Goal: Find specific page/section: Find specific page/section

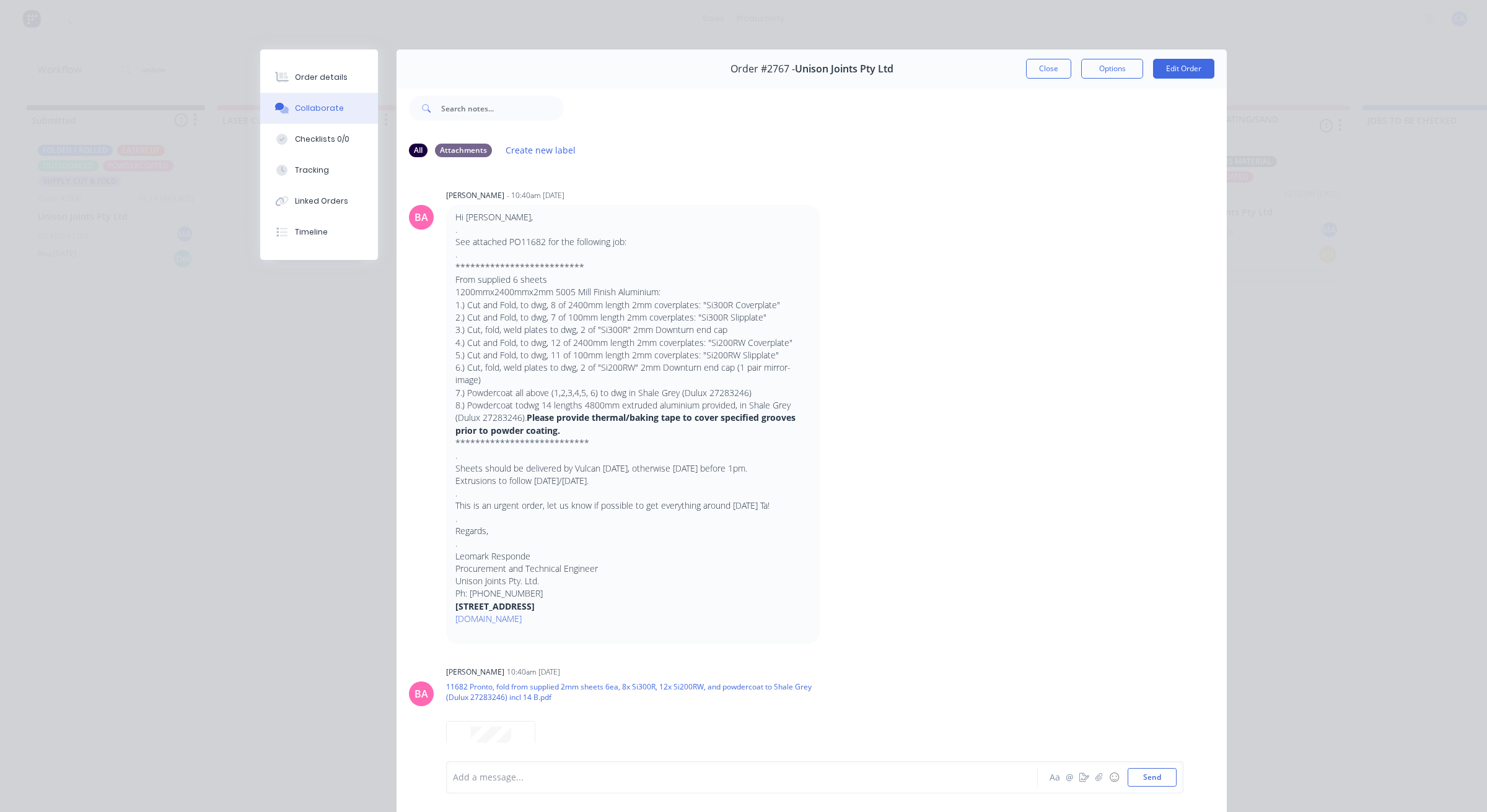
scroll to position [464, 0]
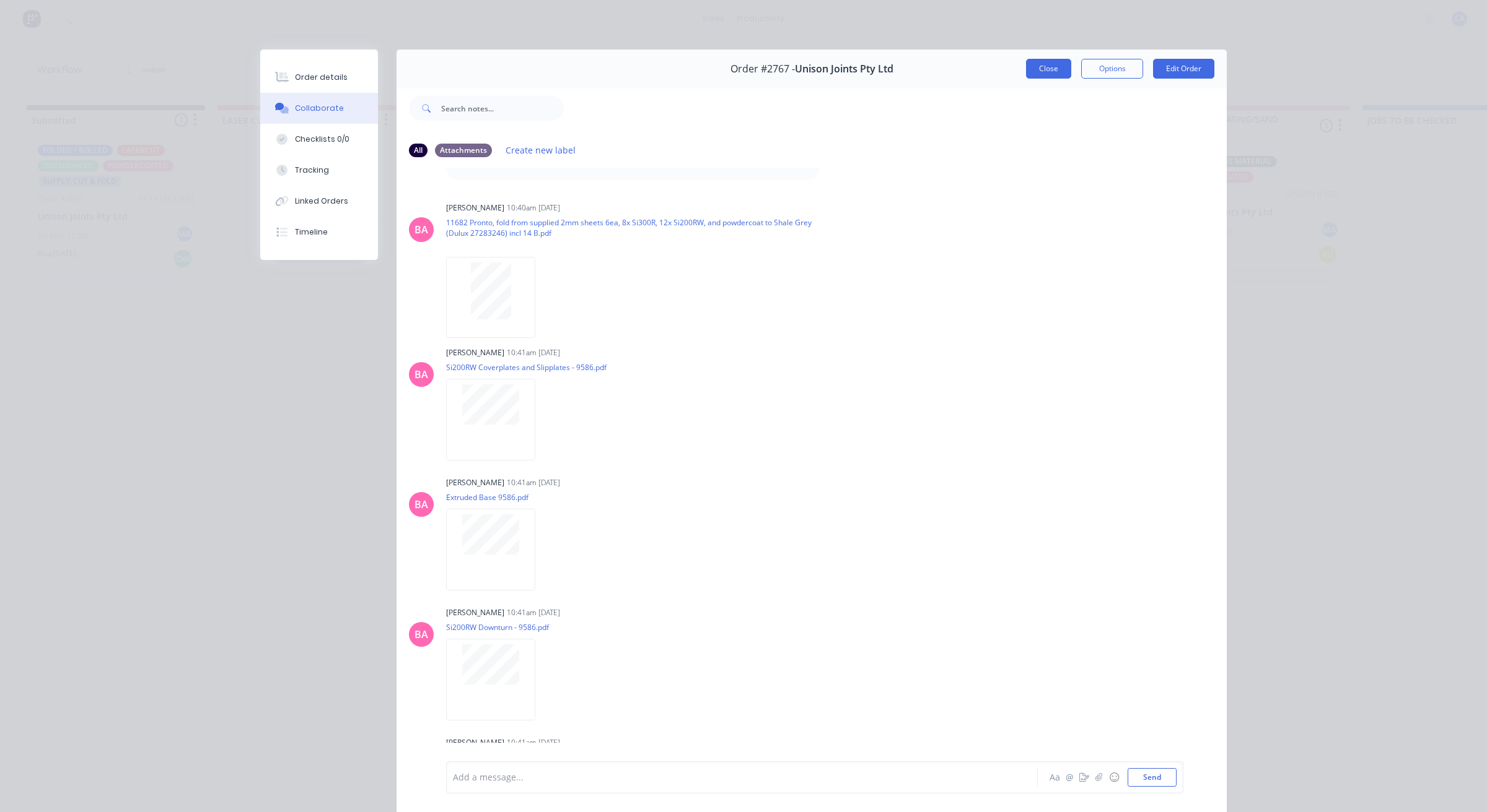
click at [1040, 68] on button "Close" at bounding box center [1049, 69] width 45 height 20
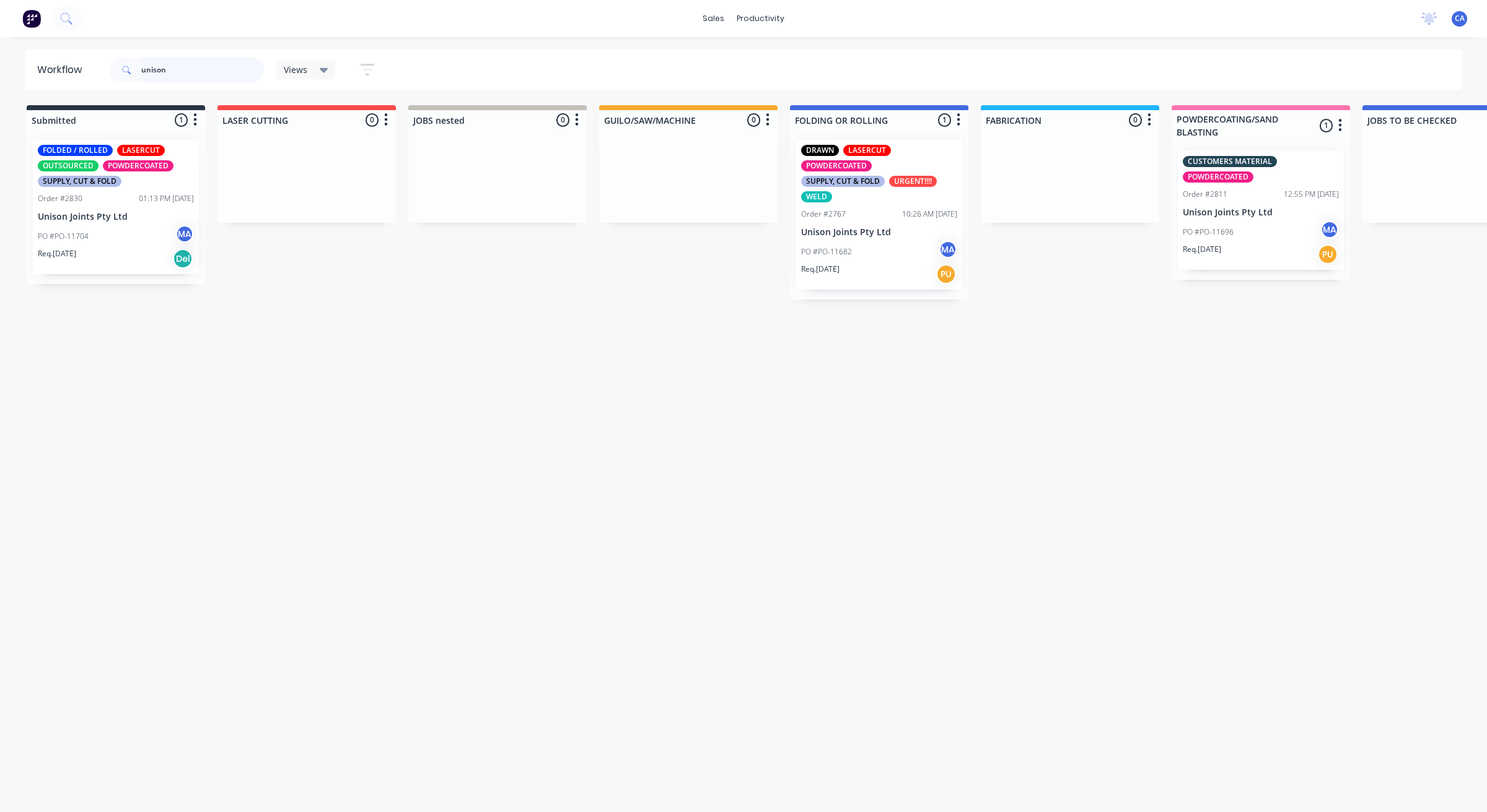
drag, startPoint x: 209, startPoint y: 78, endPoint x: 22, endPoint y: 39, distance: 191.0
click at [0, 43] on div "sales productivity sales Sales Orders Customers Price Level Manager productivit…" at bounding box center [744, 368] width 1487 height 738
type input "seq"
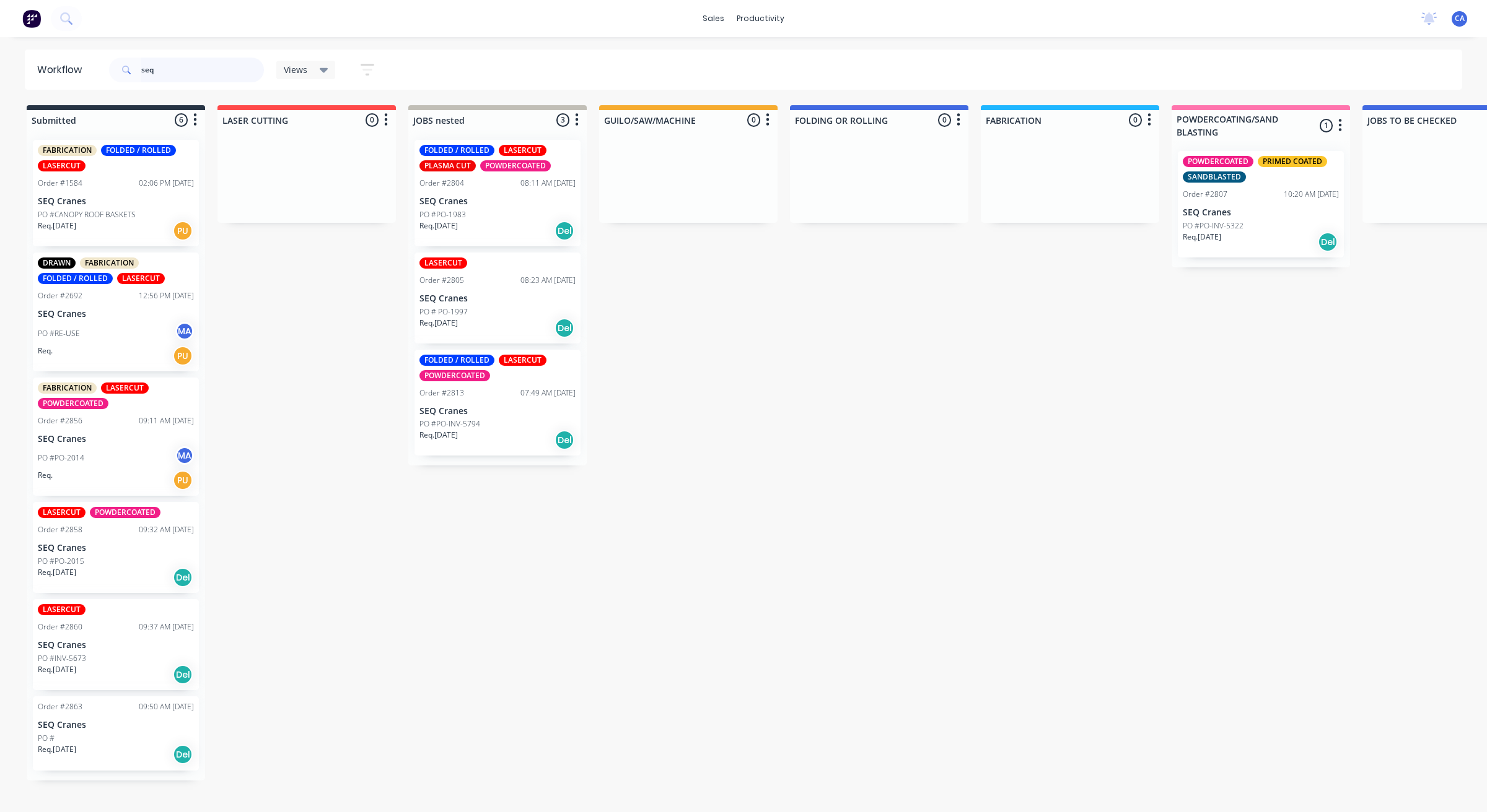
drag, startPoint x: 506, startPoint y: 443, endPoint x: 580, endPoint y: 421, distance: 77.2
click at [506, 438] on div "FOLDED / ROLLED LASERCUT PLASMA CUT POWDERCOATED Order #2804 08:11 AM [DATE] SE…" at bounding box center [497, 298] width 178 height 336
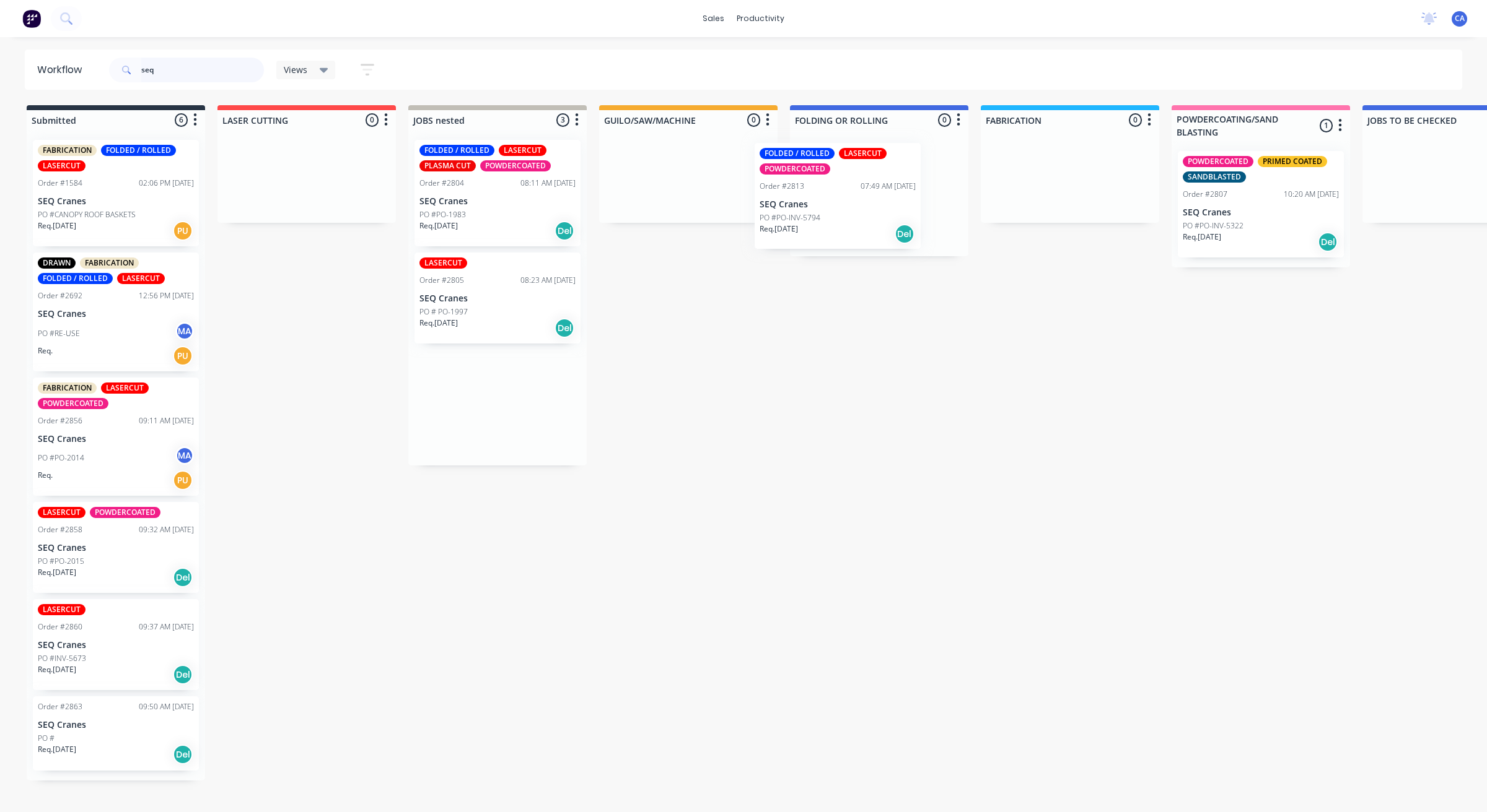
drag, startPoint x: 524, startPoint y: 406, endPoint x: 870, endPoint y: 197, distance: 404.2
click at [875, 201] on p "SEQ Cranes" at bounding box center [878, 202] width 156 height 11
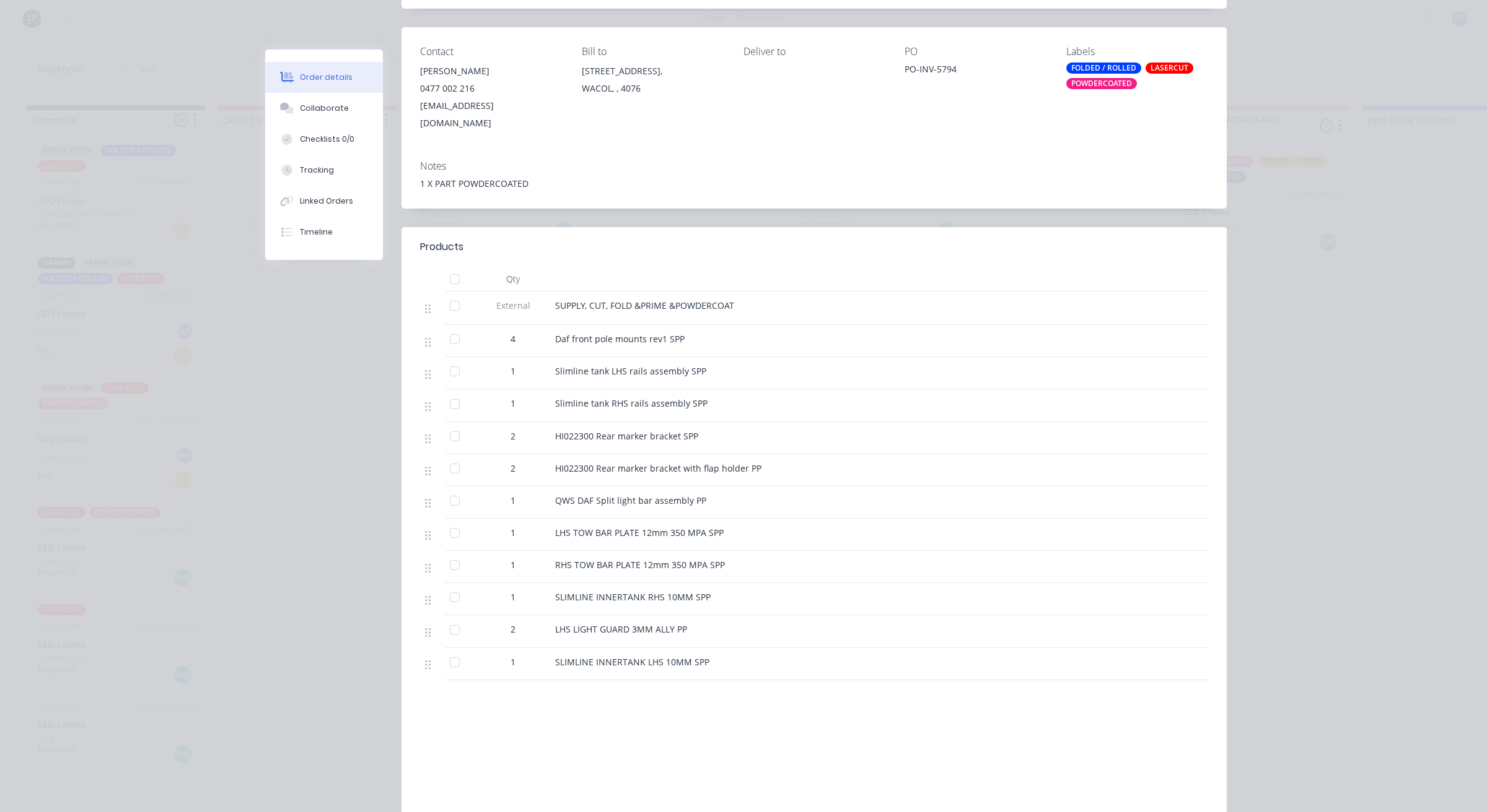
scroll to position [155, 0]
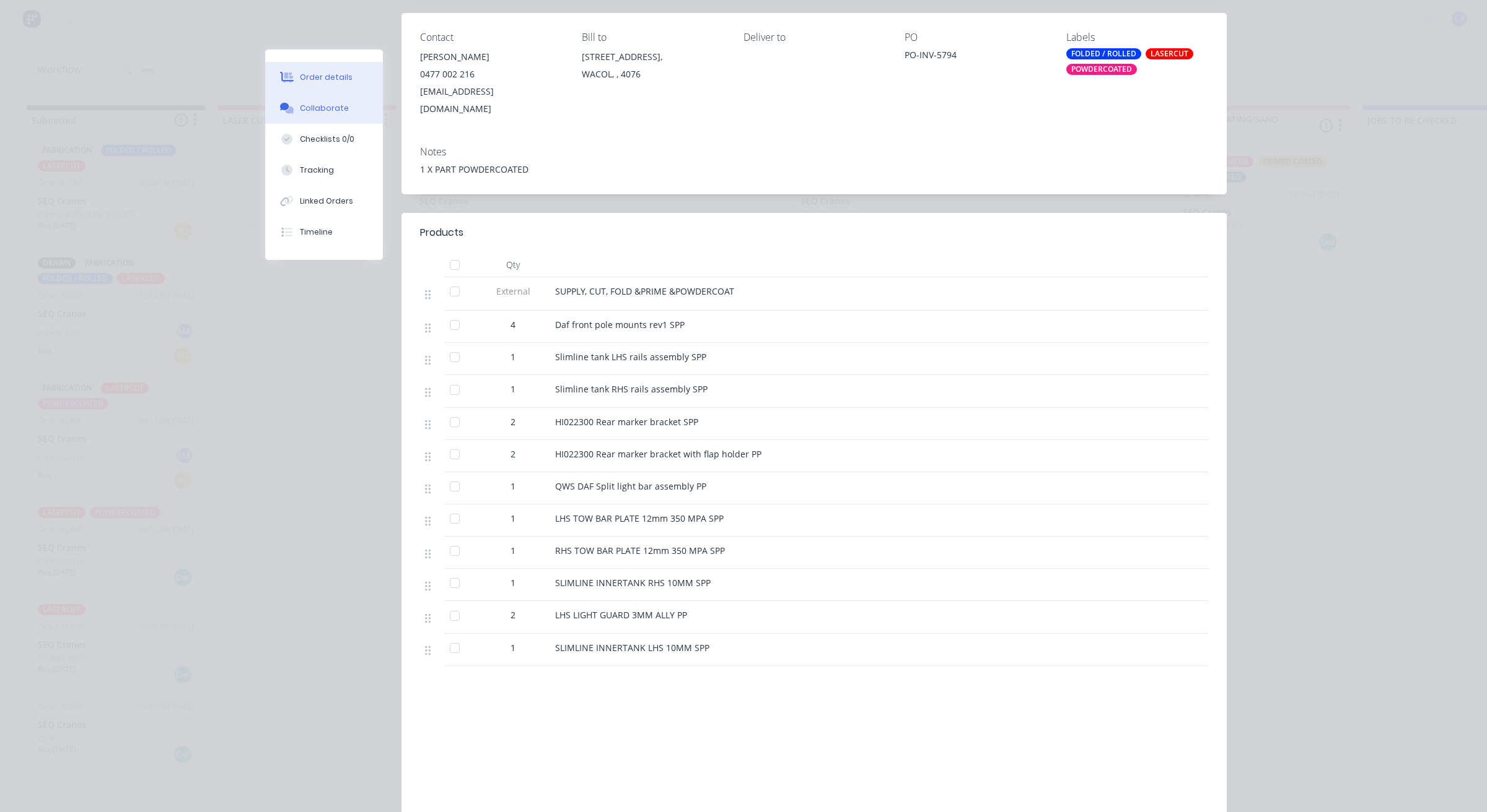
click at [338, 112] on button "Collaborate" at bounding box center [324, 109] width 118 height 31
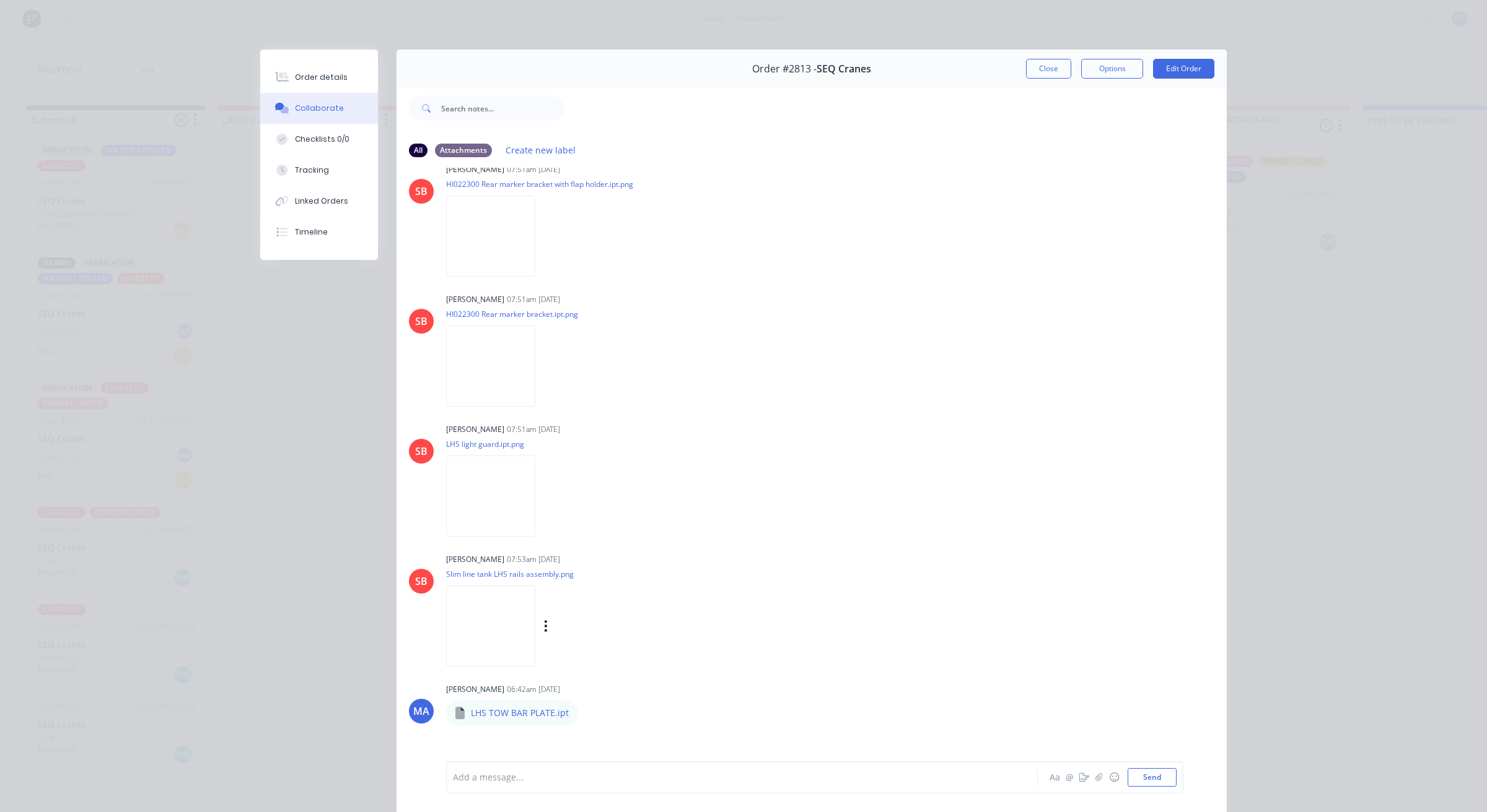
scroll to position [1626, 0]
click at [331, 78] on div "Order details" at bounding box center [321, 77] width 53 height 11
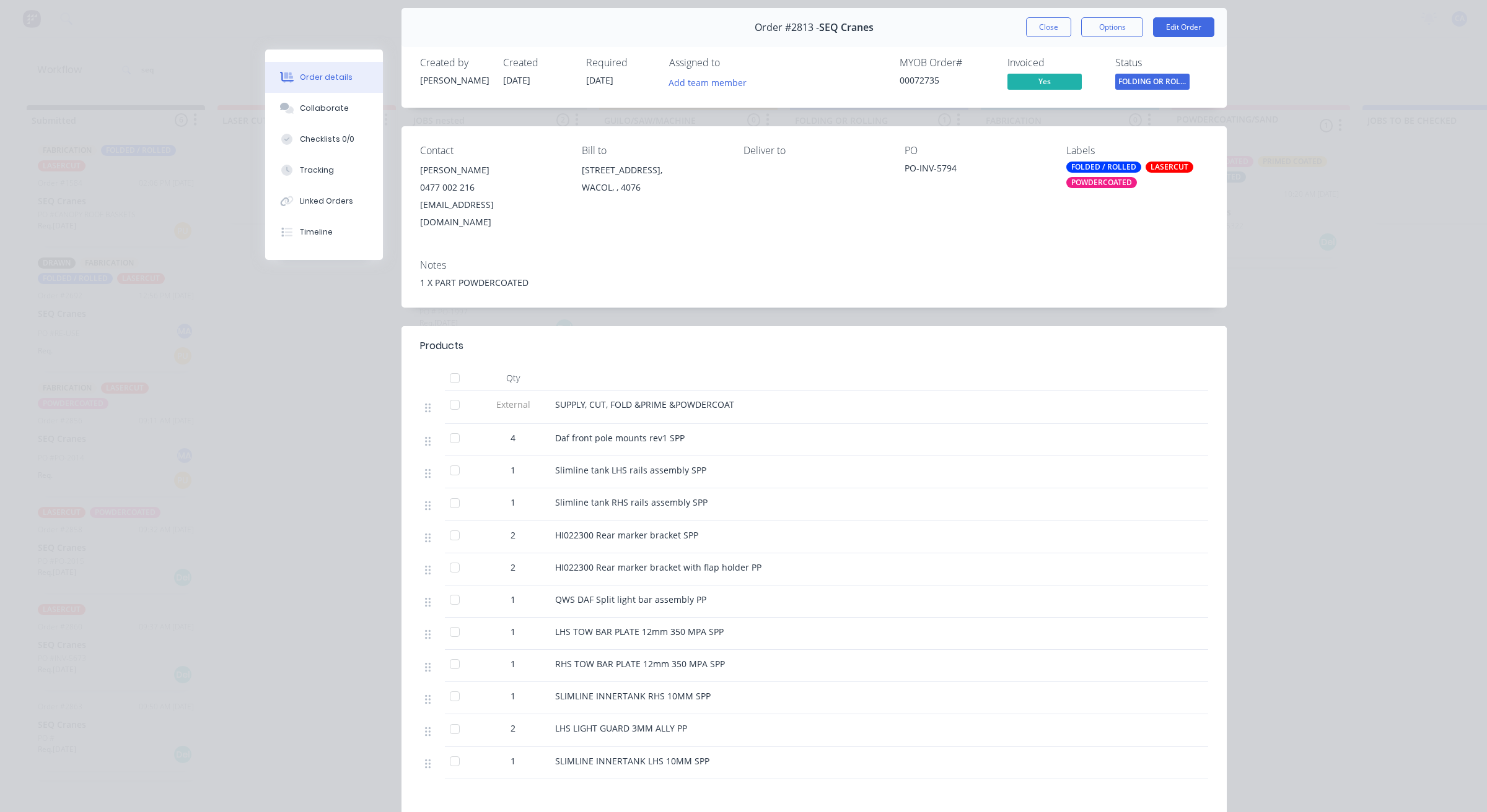
scroll to position [78, 0]
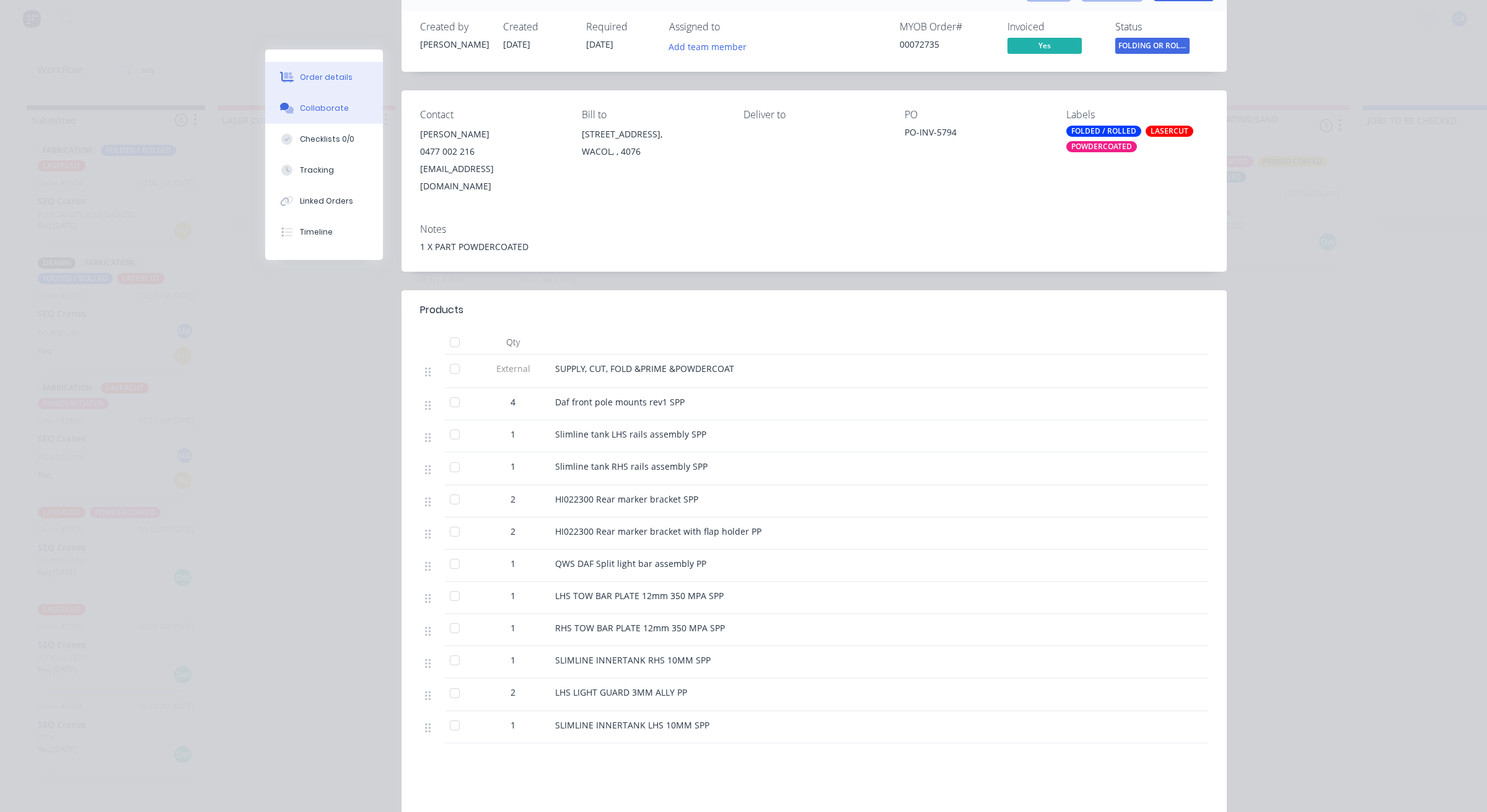
click at [330, 97] on button "Collaborate" at bounding box center [324, 109] width 118 height 31
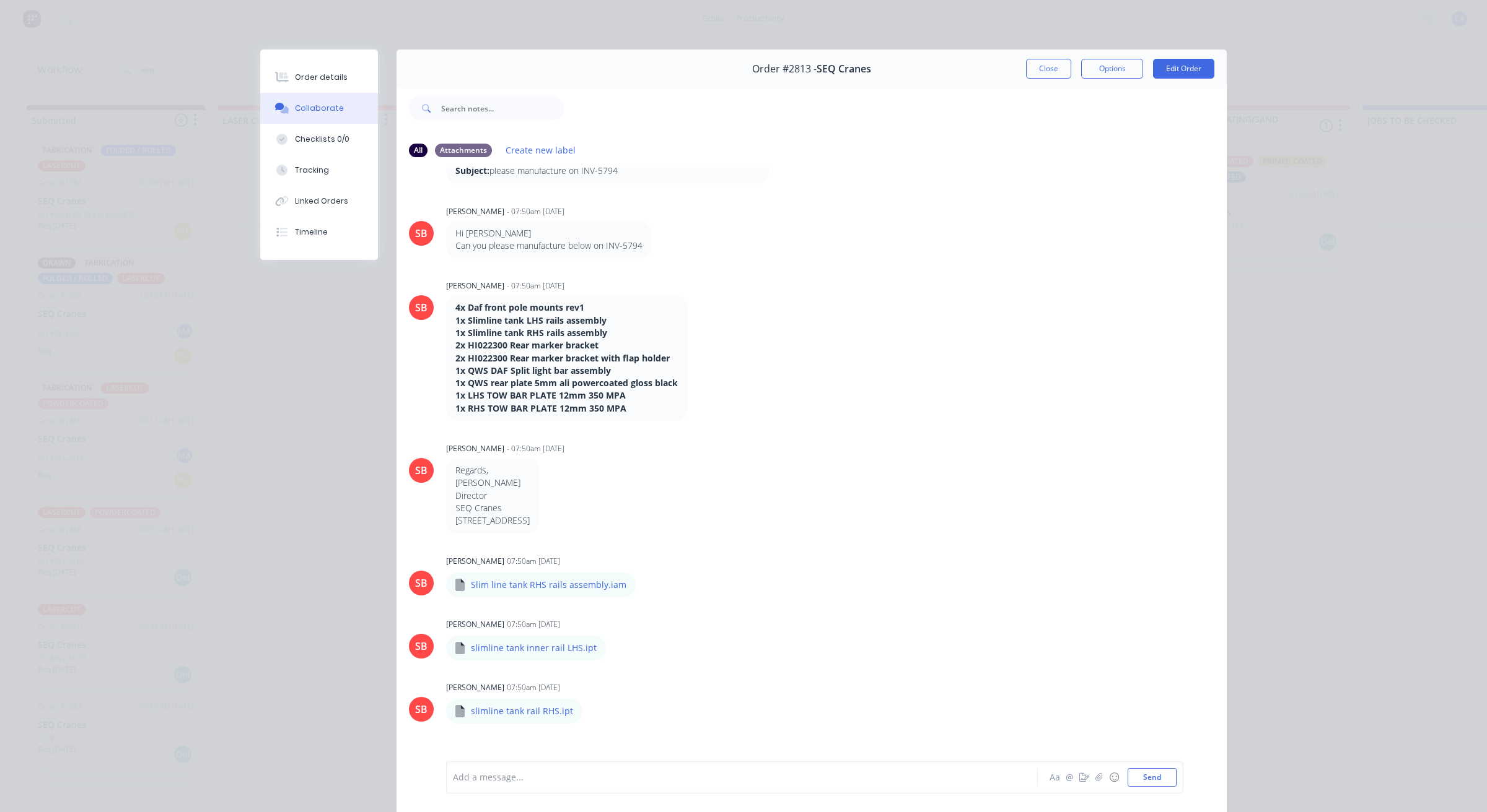
scroll to position [0, 0]
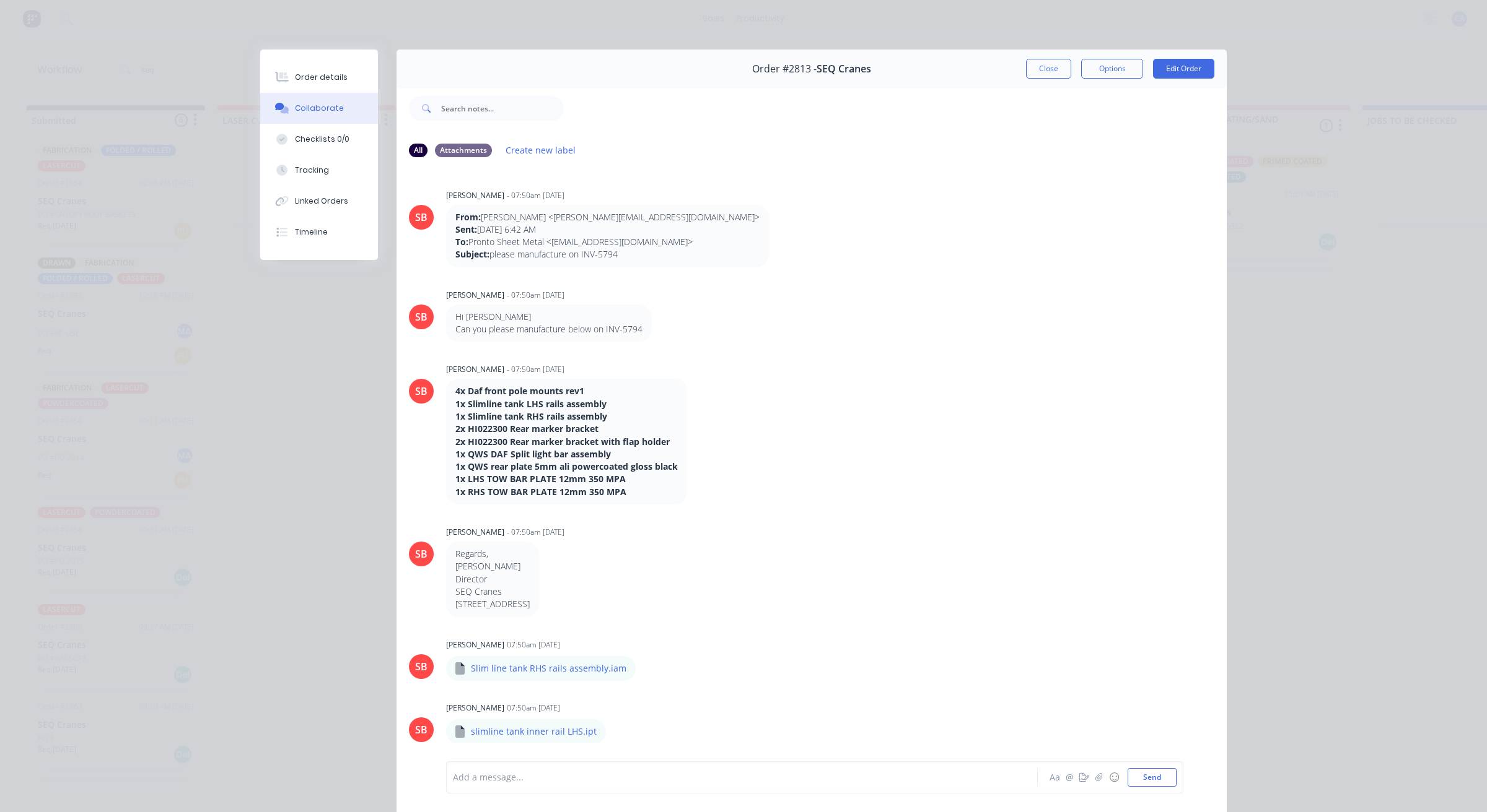
click at [522, 493] on strong "1x RHS TOW BAR PLATE 12mm 350 MPA" at bounding box center [541, 492] width 171 height 12
drag, startPoint x: 522, startPoint y: 493, endPoint x: 641, endPoint y: 522, distance: 122.5
click at [641, 523] on div "[PERSON_NAME] - 07:50am [DATE] Regards, [PERSON_NAME] Director SEQ Cranes [STRE…" at bounding box center [640, 569] width 388 height 93
